Goal: Find specific page/section: Find specific page/section

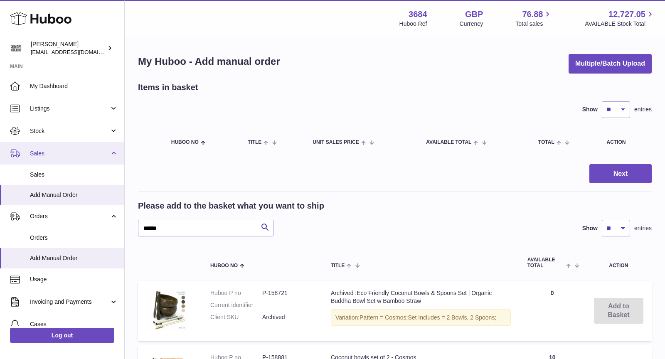
click at [63, 154] on span "Sales" at bounding box center [69, 154] width 79 height 8
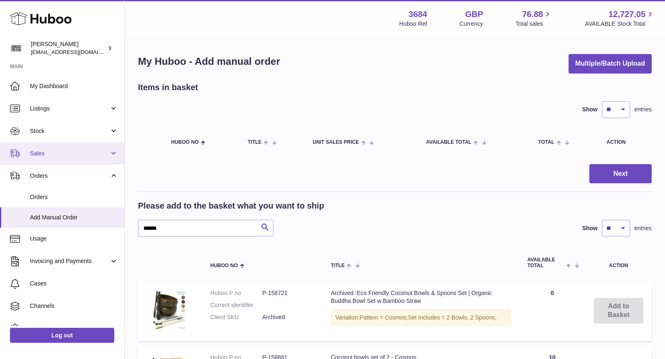
click at [57, 153] on span "Sales" at bounding box center [69, 154] width 79 height 8
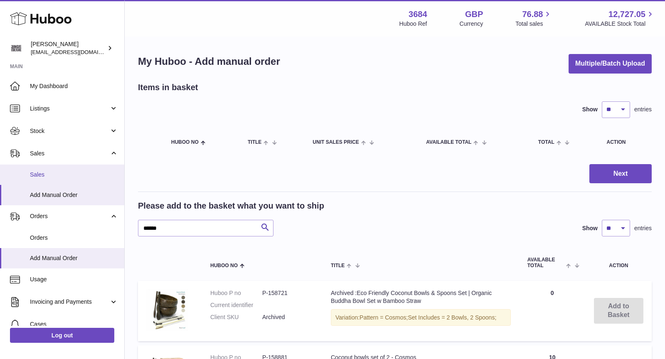
click at [58, 171] on span "Sales" at bounding box center [74, 175] width 88 height 8
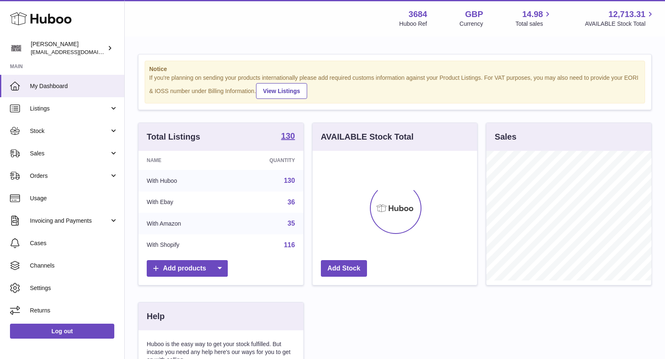
scroll to position [129, 165]
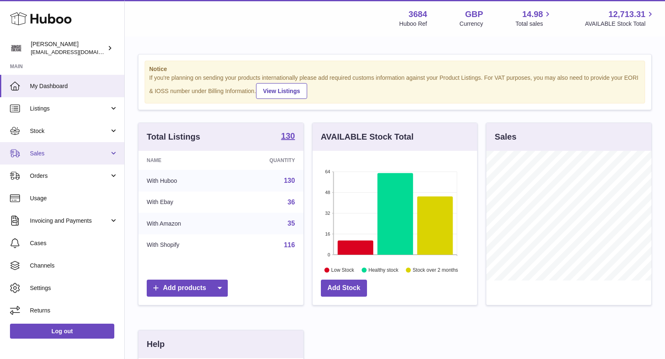
click at [44, 152] on span "Sales" at bounding box center [69, 154] width 79 height 8
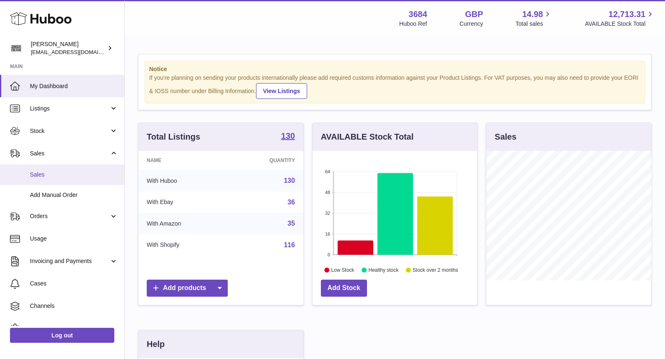
click at [54, 173] on span "Sales" at bounding box center [74, 175] width 88 height 8
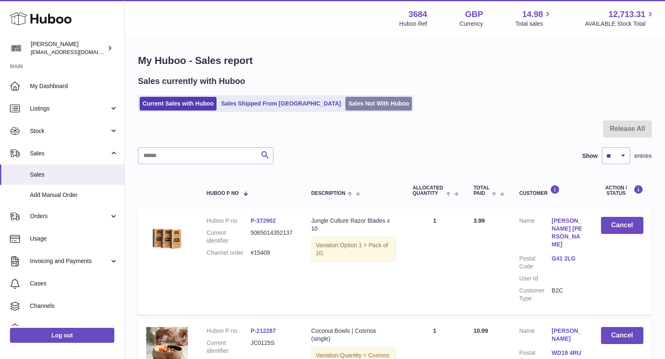
click at [345, 106] on link "Sales Not With Huboo" at bounding box center [378, 104] width 66 height 14
